Goal: Navigation & Orientation: Find specific page/section

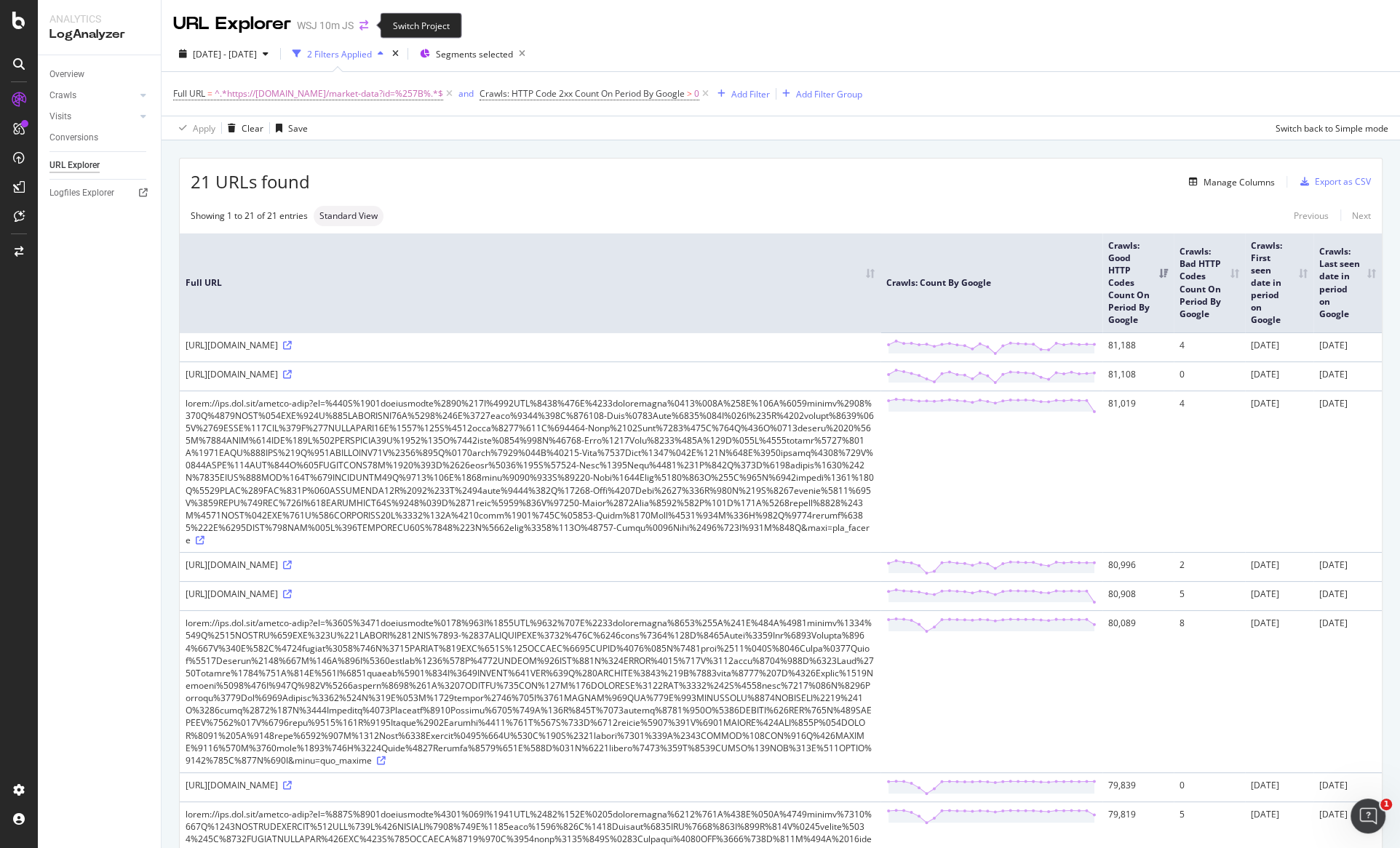
drag, startPoint x: 0, startPoint y: 0, endPoint x: 367, endPoint y: 21, distance: 367.6
click at [367, 21] on icon "arrow-right-arrow-left" at bounding box center [364, 25] width 9 height 11
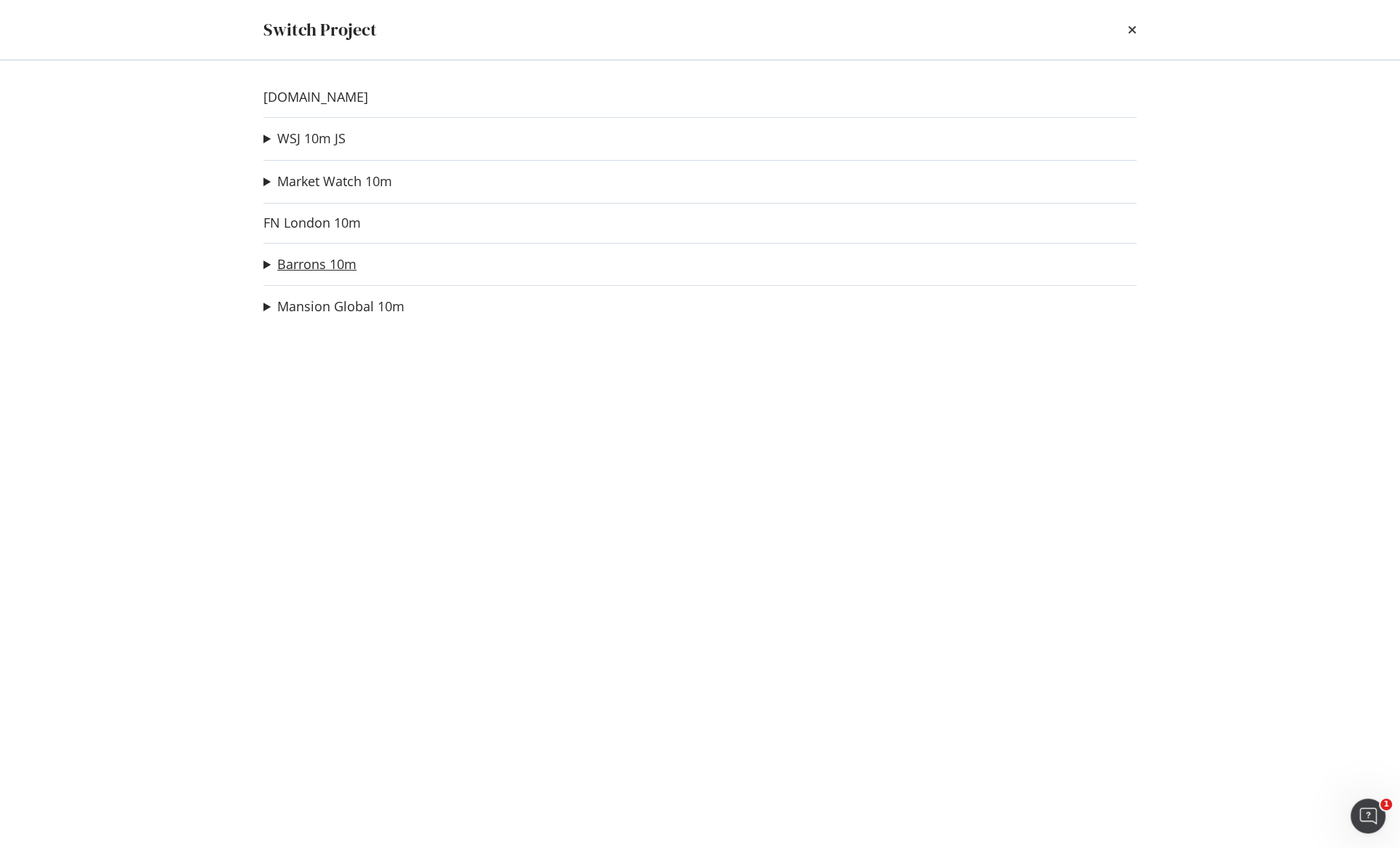
click at [303, 266] on link "Barrons 10m" at bounding box center [317, 265] width 80 height 16
